Goal: Transaction & Acquisition: Purchase product/service

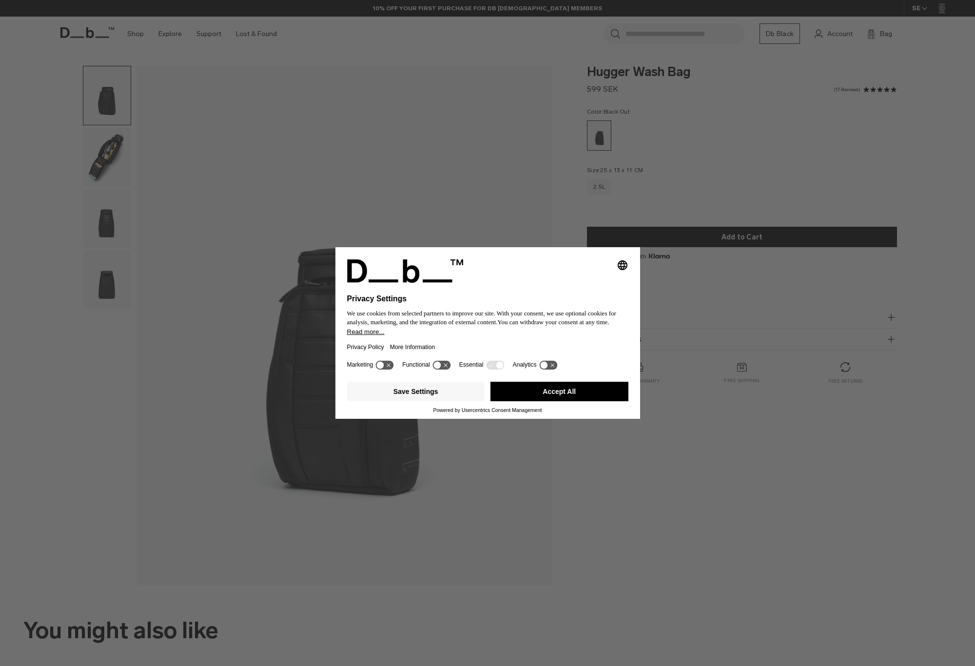
click at [535, 391] on button "Accept All" at bounding box center [559, 391] width 138 height 19
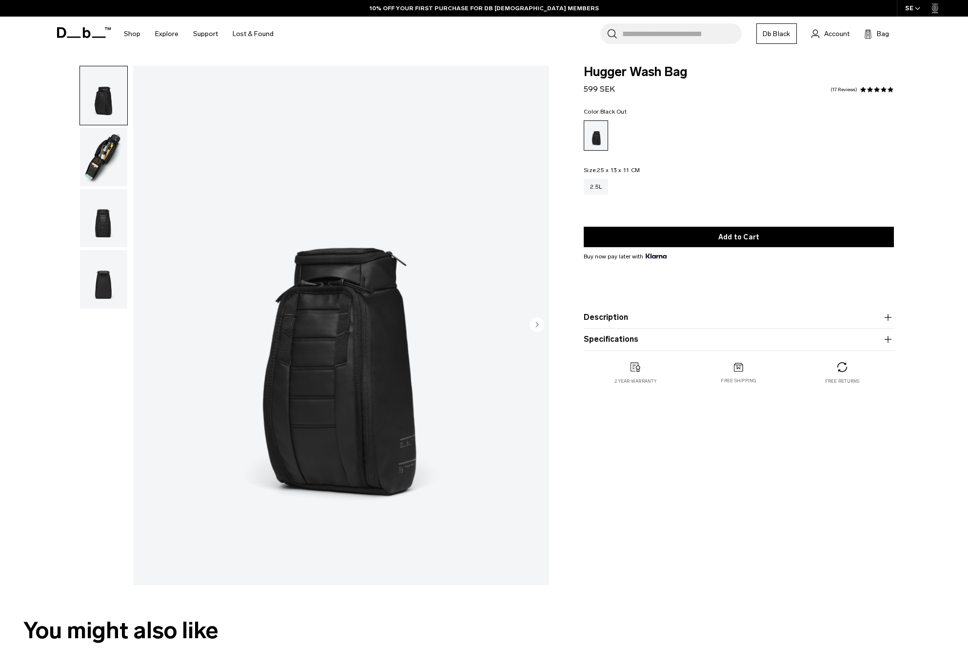
click at [108, 178] on img "button" at bounding box center [103, 157] width 47 height 58
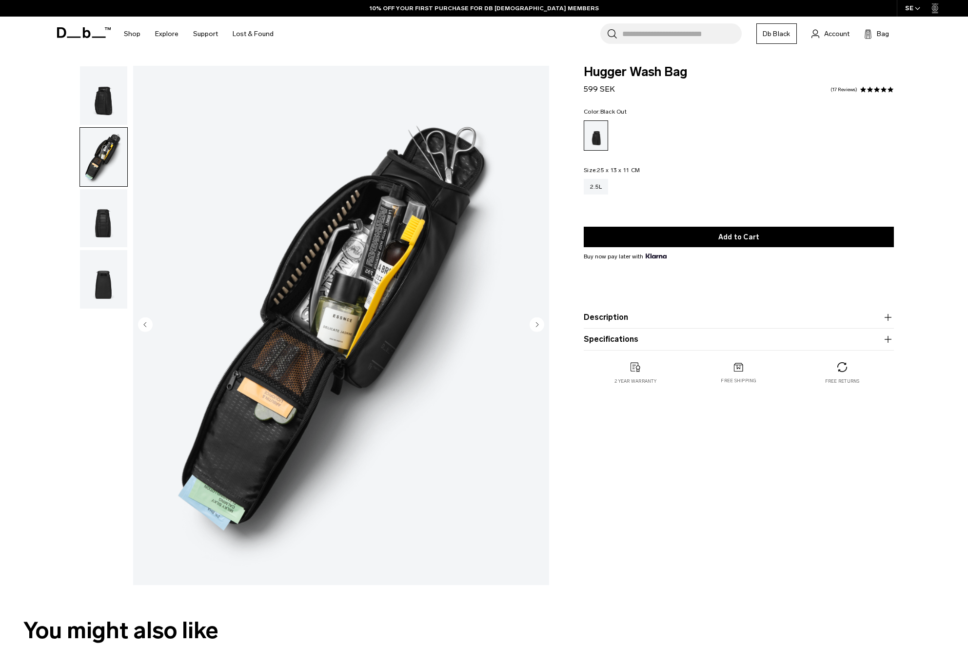
click at [105, 207] on img "button" at bounding box center [103, 218] width 47 height 58
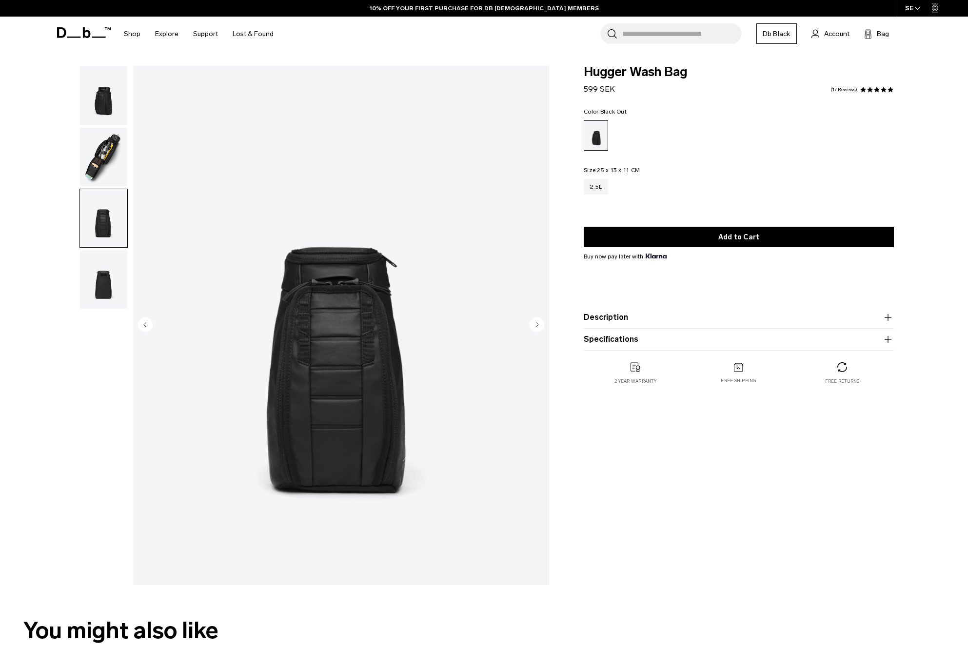
click at [99, 119] on img "button" at bounding box center [103, 95] width 47 height 58
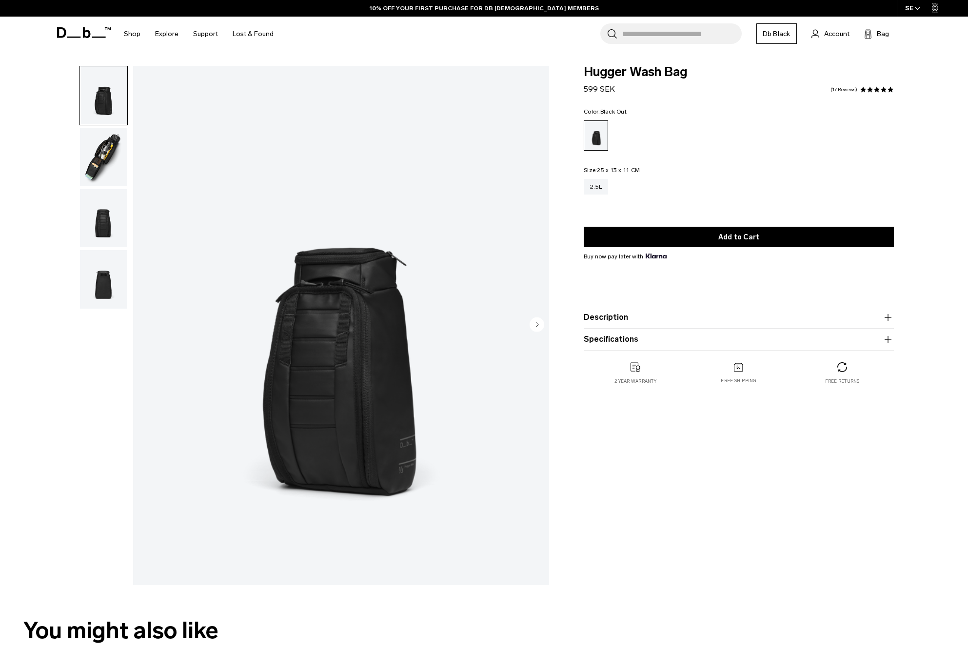
click at [104, 151] on img "button" at bounding box center [103, 157] width 47 height 58
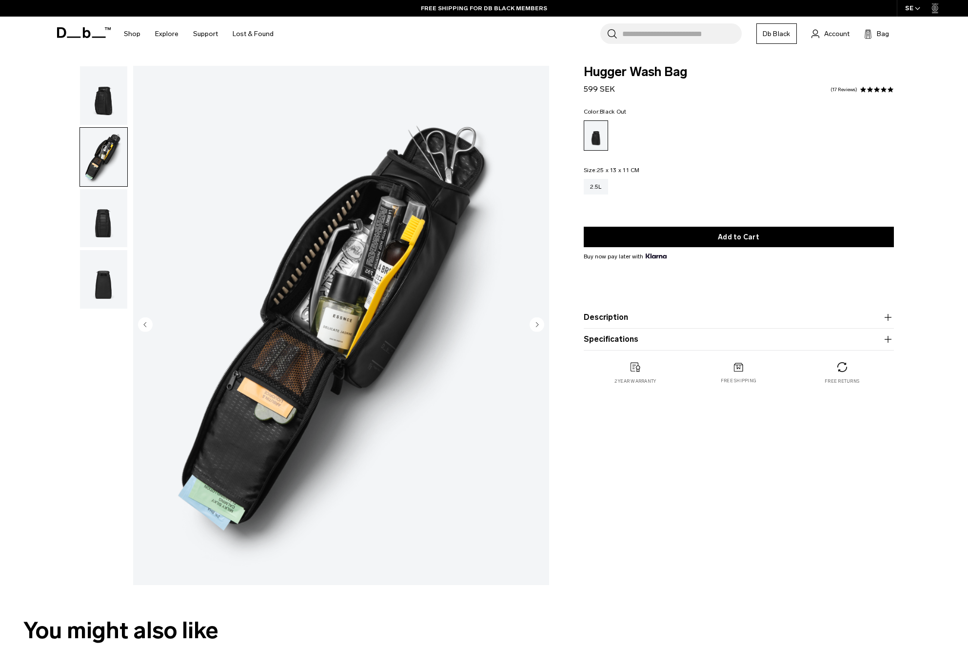
click at [100, 214] on img "button" at bounding box center [103, 218] width 47 height 58
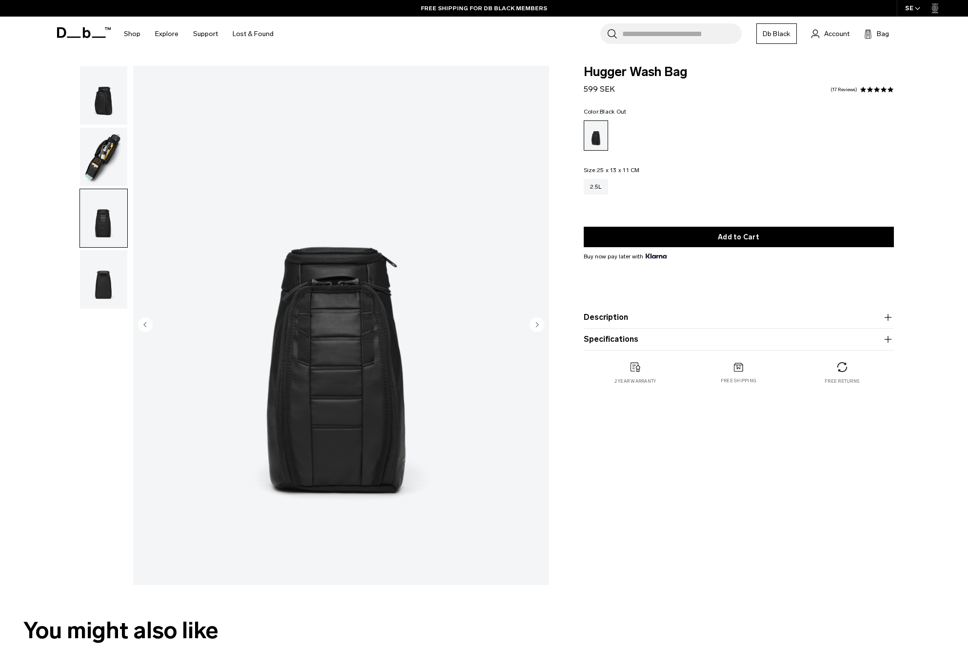
click at [98, 150] on img "button" at bounding box center [103, 157] width 47 height 58
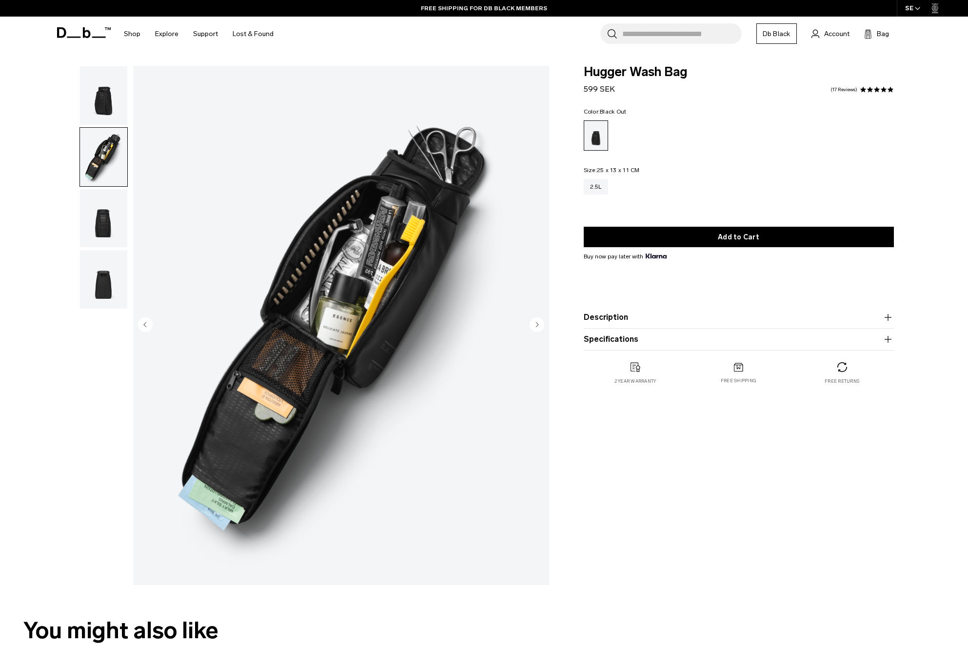
click at [99, 112] on img "button" at bounding box center [103, 95] width 47 height 58
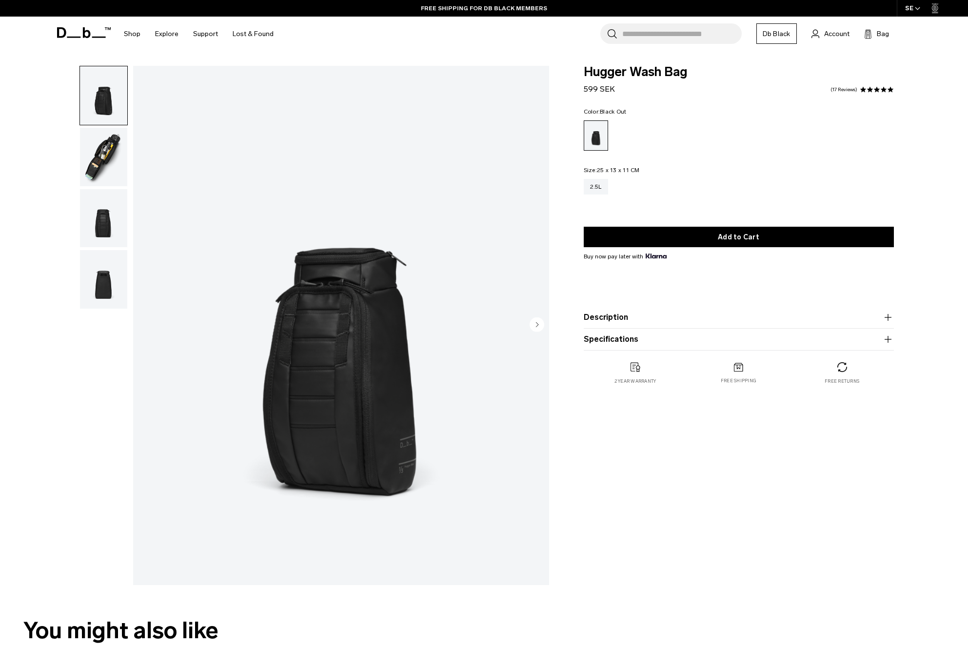
click at [99, 145] on img "button" at bounding box center [103, 157] width 47 height 58
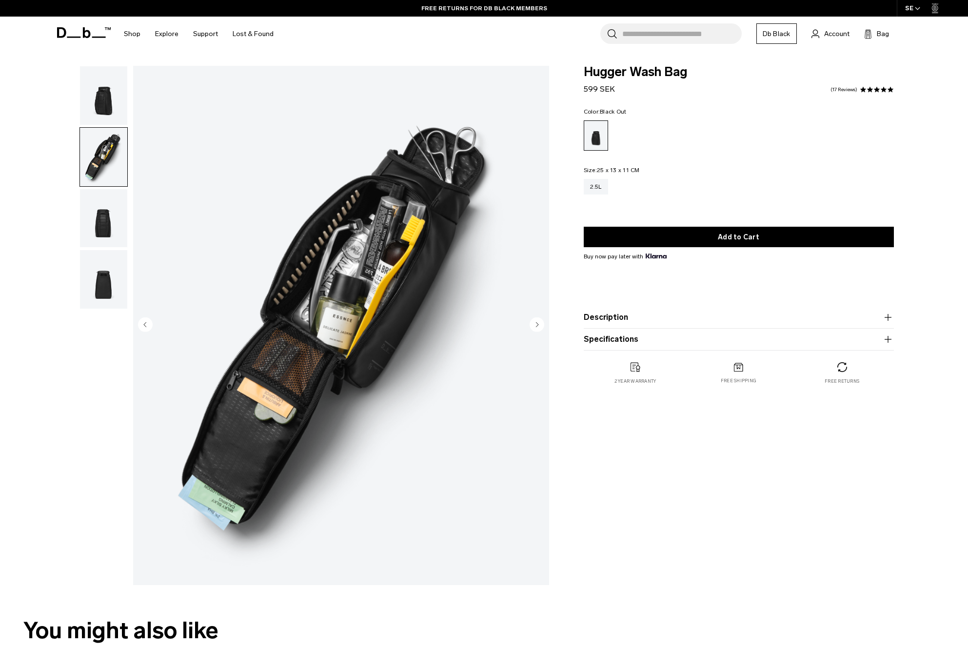
click at [333, 332] on img "2 / 4" at bounding box center [341, 325] width 416 height 519
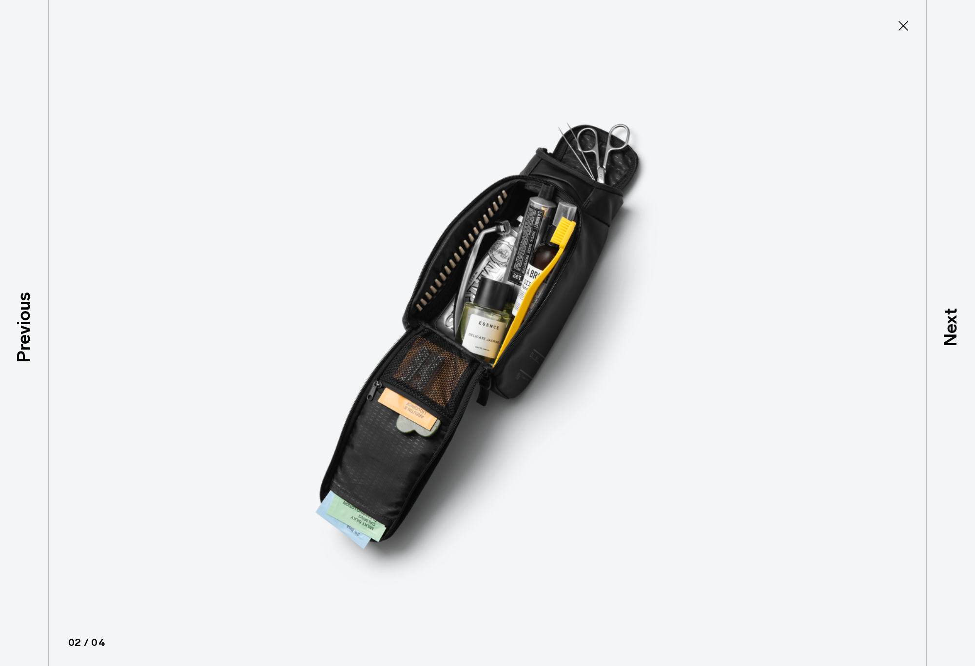
click at [475, 340] on img at bounding box center [487, 333] width 439 height 666
click at [913, 25] on button "Close" at bounding box center [903, 26] width 32 height 20
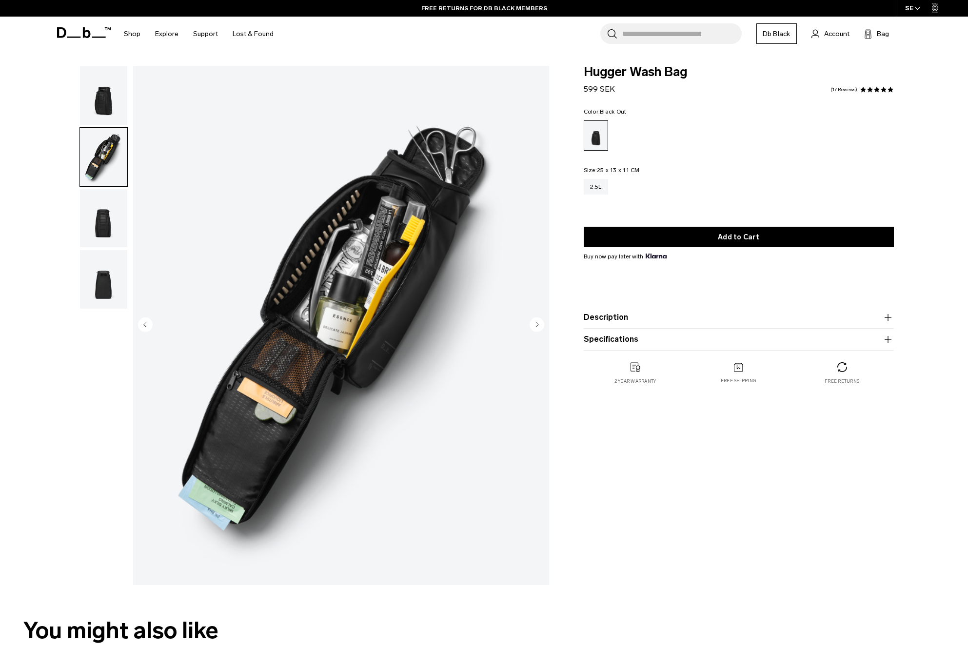
click at [93, 100] on img "button" at bounding box center [103, 95] width 47 height 58
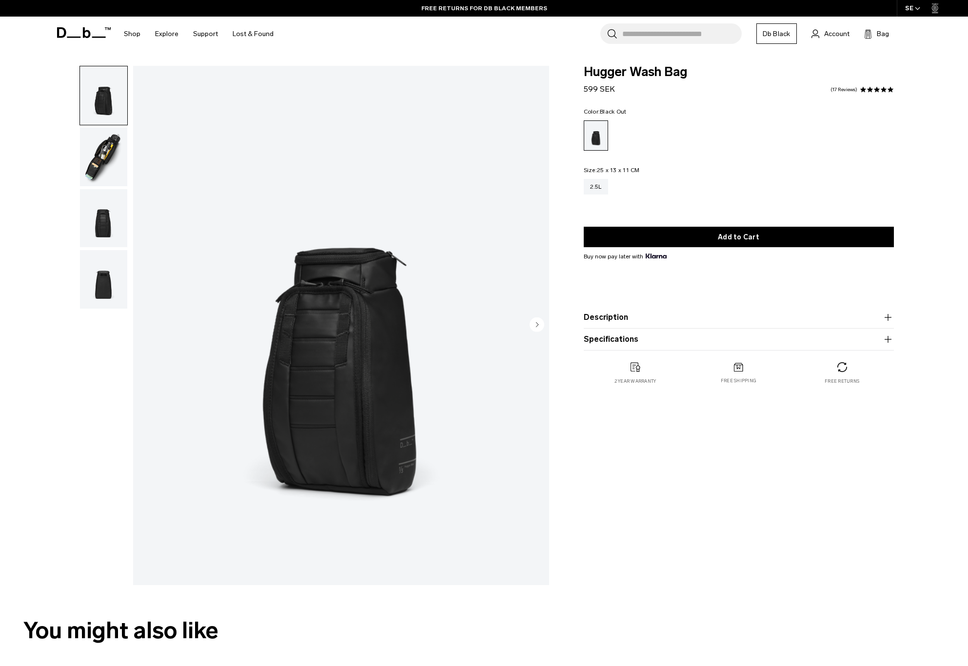
click at [95, 134] on img "button" at bounding box center [103, 157] width 47 height 58
